Goal: Task Accomplishment & Management: Use online tool/utility

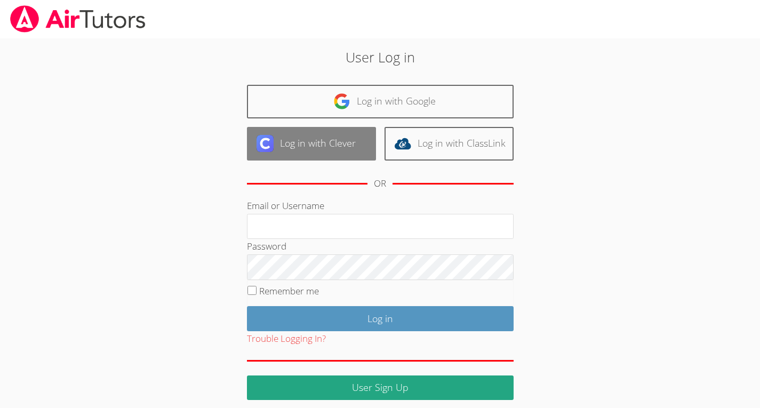
click at [331, 147] on link "Log in with Clever" at bounding box center [311, 144] width 129 height 34
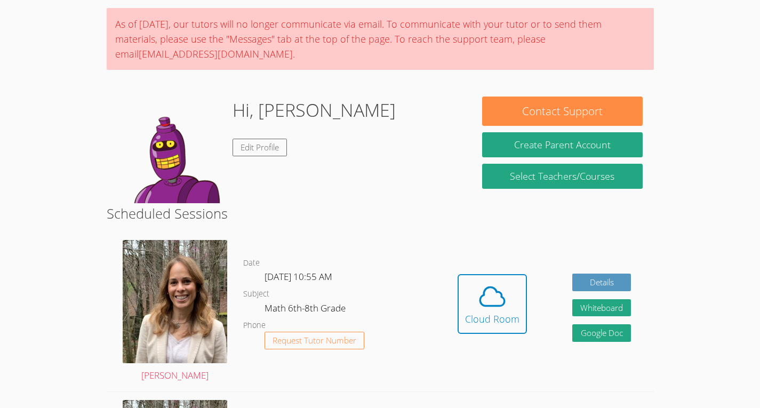
scroll to position [76, 0]
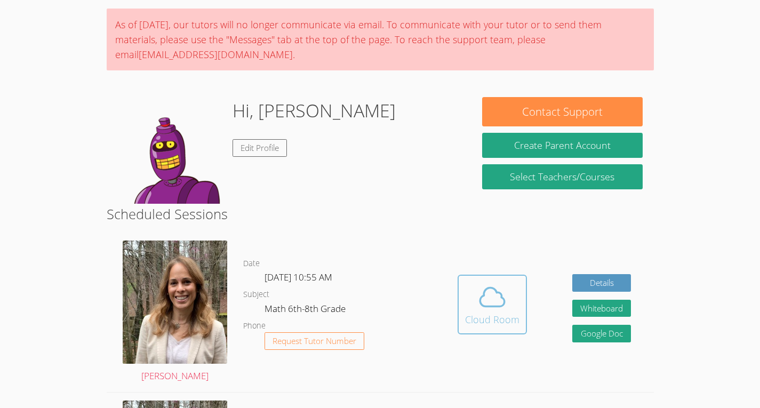
click at [506, 313] on div "Cloud Room" at bounding box center [492, 319] width 54 height 15
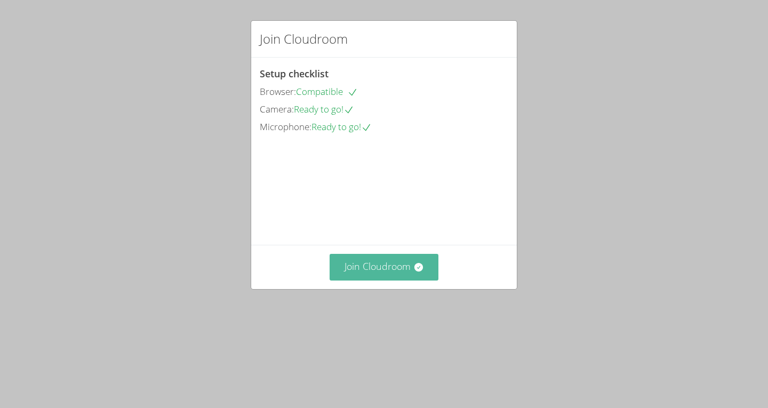
click at [391, 280] on button "Join Cloudroom" at bounding box center [384, 267] width 109 height 26
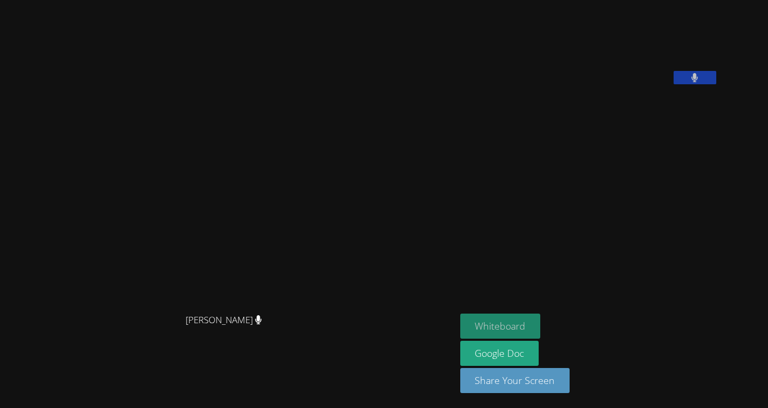
click at [541, 328] on button "Whiteboard" at bounding box center [500, 326] width 81 height 25
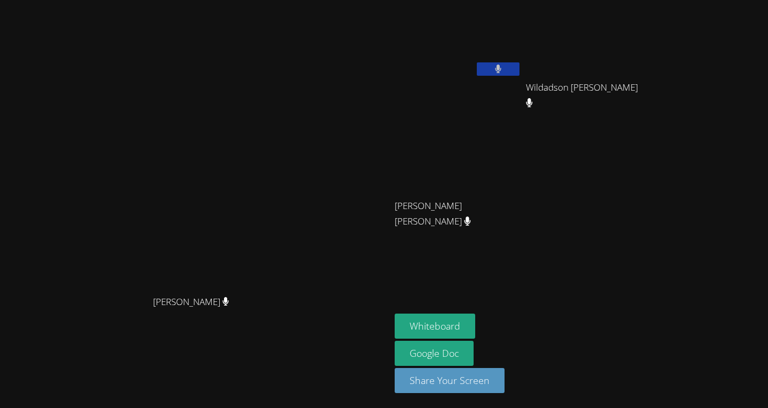
click at [522, 65] on video at bounding box center [458, 40] width 127 height 72
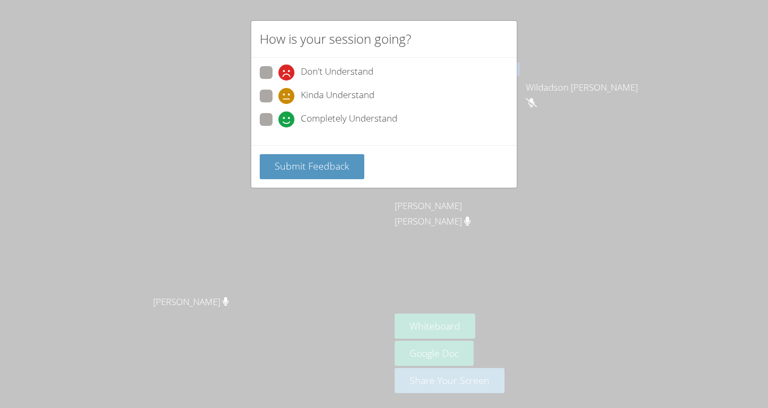
click at [282, 119] on icon at bounding box center [287, 120] width 16 height 16
click at [282, 119] on input "Completely Understand" at bounding box center [283, 117] width 9 height 9
radio input "true"
click at [299, 174] on button "Submit Feedback" at bounding box center [312, 166] width 105 height 25
